Goal: Task Accomplishment & Management: Use online tool/utility

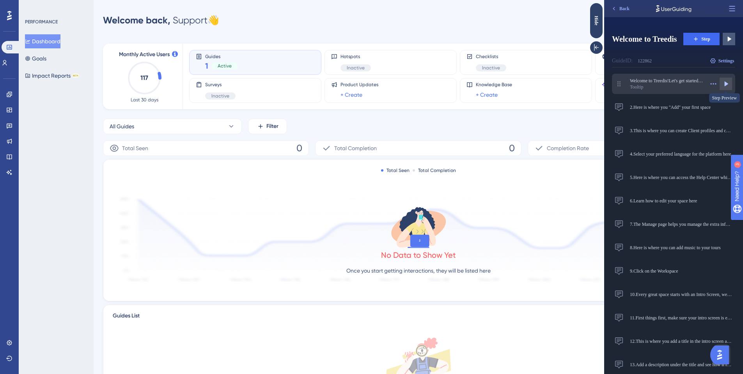
click at [727, 86] on icon at bounding box center [725, 84] width 8 height 8
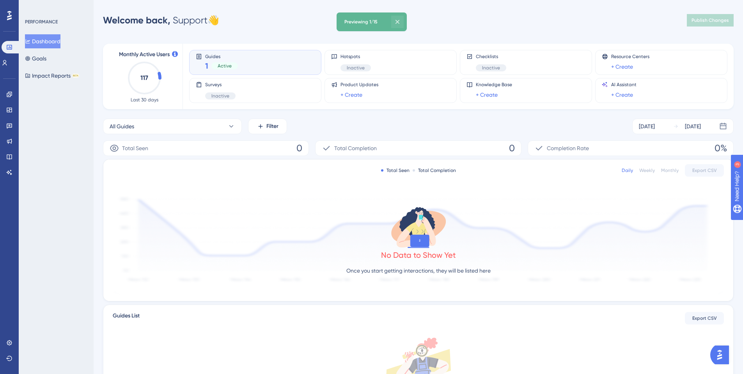
click at [401, 19] on icon at bounding box center [397, 22] width 8 height 8
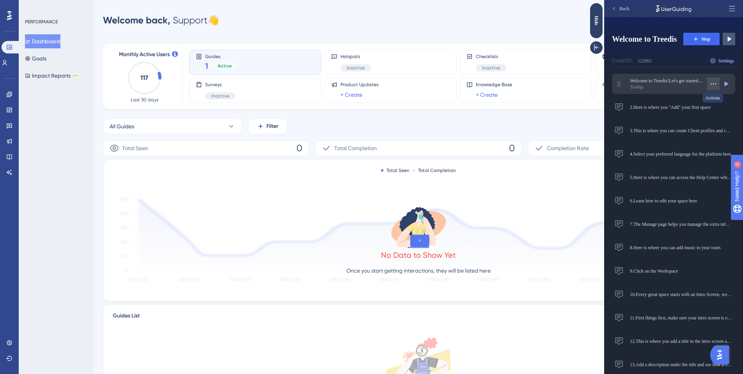
click at [717, 85] on button at bounding box center [713, 84] width 12 height 12
click at [706, 126] on div "Open in Panel Open in Panel" at bounding box center [692, 128] width 48 height 12
click at [617, 12] on button "Back" at bounding box center [620, 8] width 26 height 12
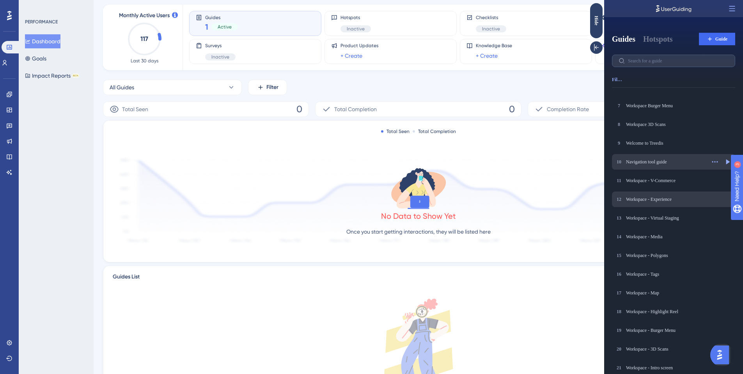
scroll to position [96, 0]
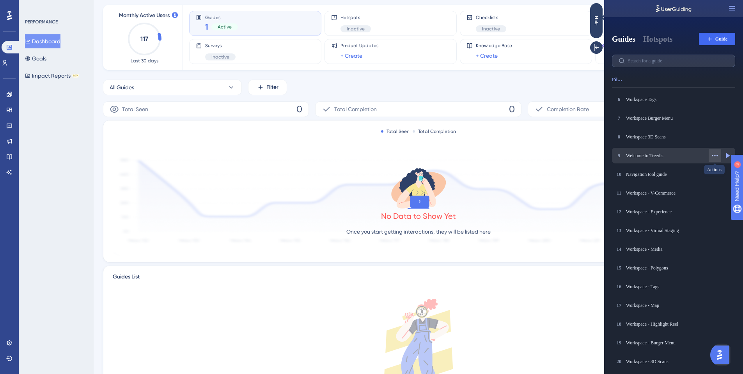
click at [712, 154] on icon at bounding box center [715, 156] width 8 height 8
click at [637, 160] on div "9 Welcome to Treedis Welcome to Treedis Edit Edit Clone Clone Open in Panel Ope…" at bounding box center [673, 156] width 123 height 16
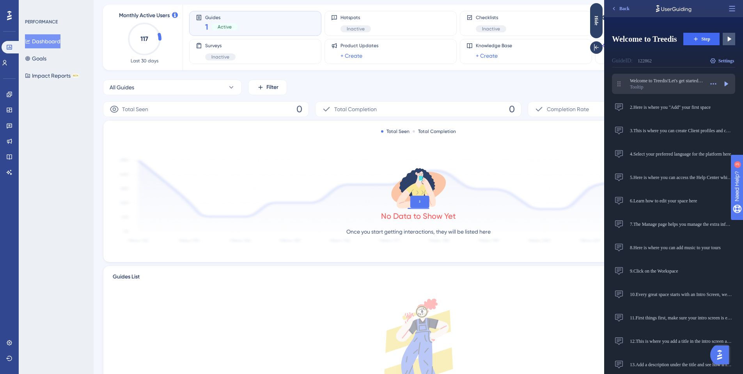
click at [686, 85] on div "Tooltip" at bounding box center [666, 87] width 74 height 6
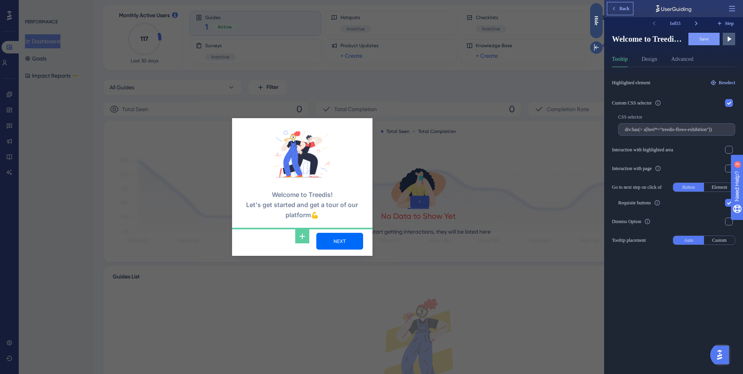
click at [623, 6] on span "Back" at bounding box center [624, 8] width 10 height 6
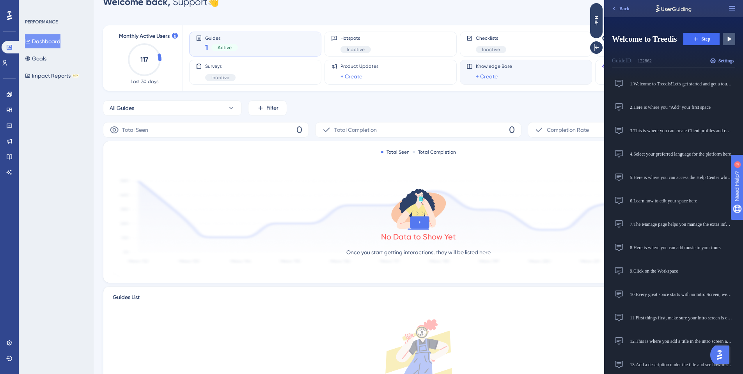
scroll to position [0, 0]
